Goal: Find specific fact: Find specific fact

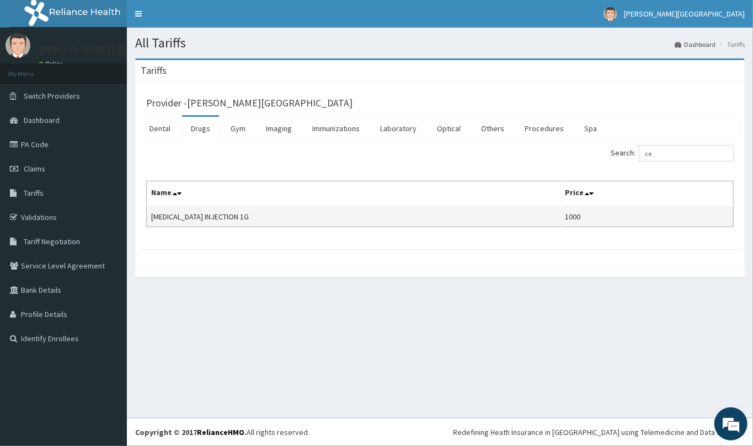
type input "c"
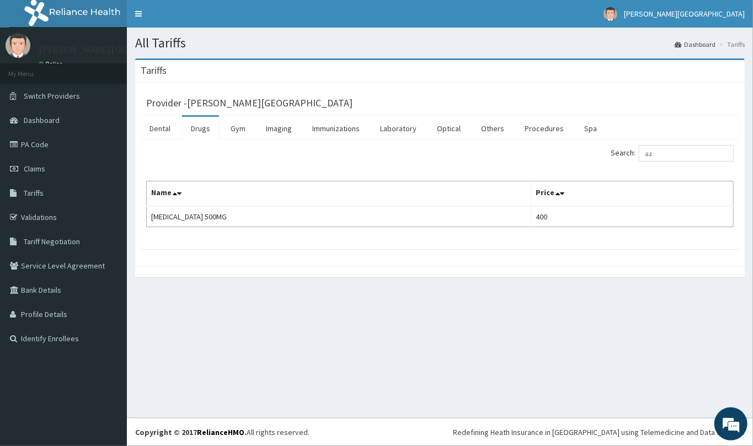
type input "a"
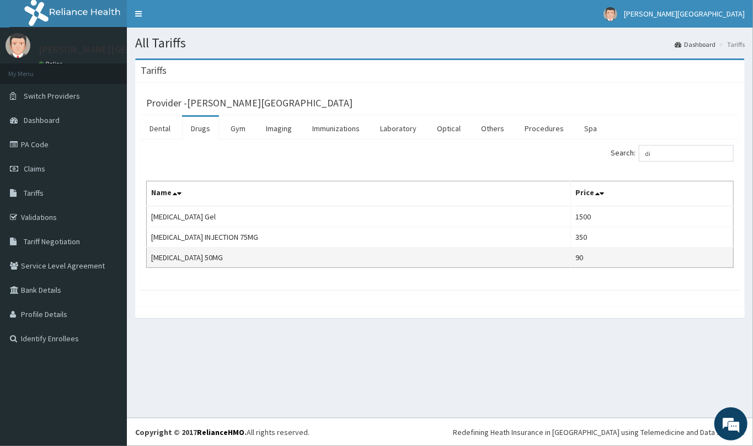
type input "d"
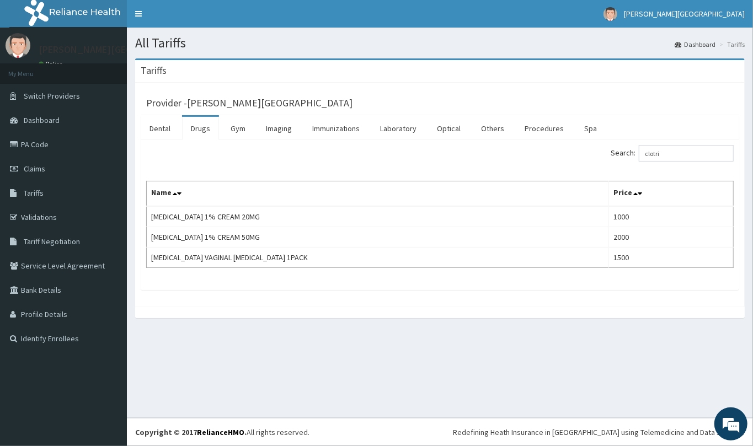
type input "clotri"
click at [40, 145] on link "PA Code" at bounding box center [63, 144] width 127 height 24
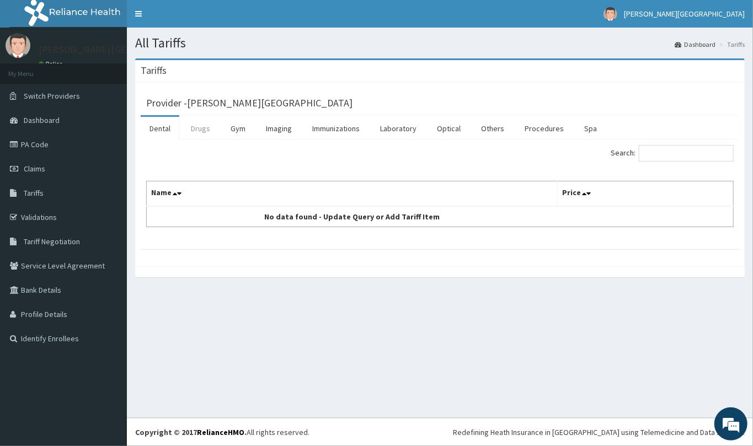
click at [202, 129] on link "Drugs" at bounding box center [200, 128] width 37 height 23
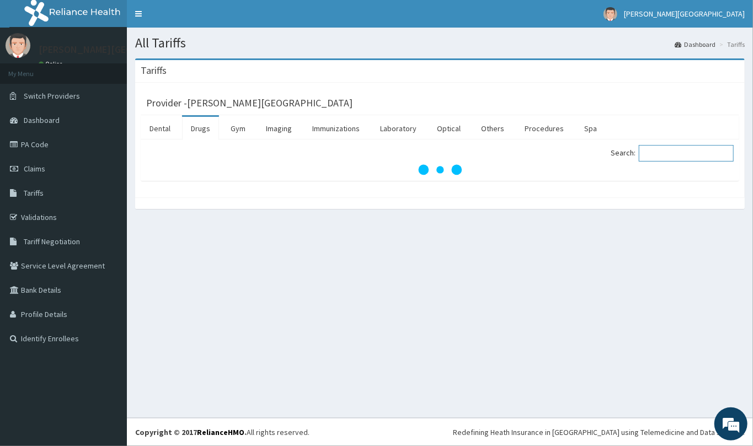
click at [661, 151] on input "Search:" at bounding box center [686, 153] width 95 height 17
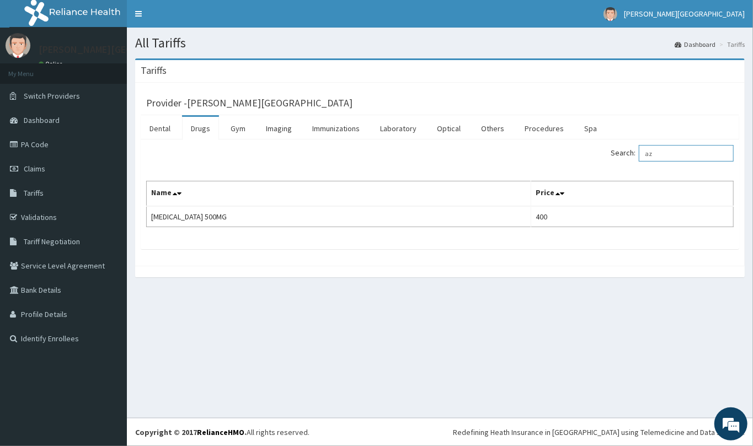
type input "a"
type input "d"
type input "ceftr"
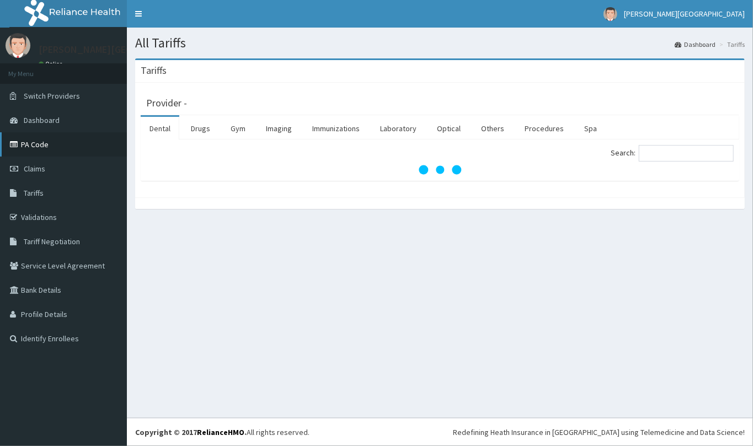
click at [26, 144] on link "PA Code" at bounding box center [63, 144] width 127 height 24
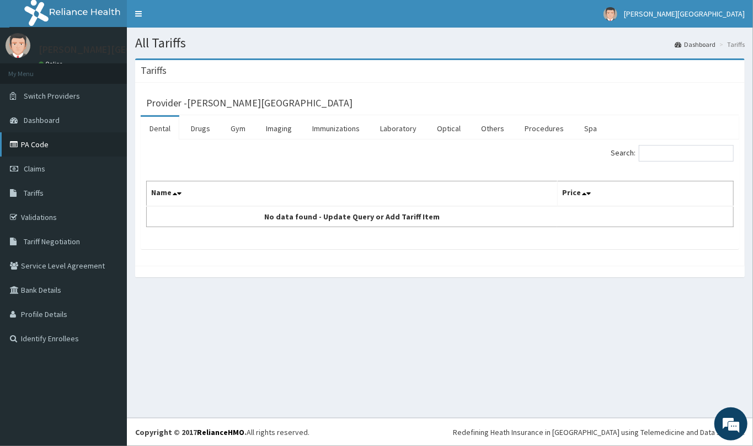
click at [44, 142] on link "PA Code" at bounding box center [63, 144] width 127 height 24
